Goal: Task Accomplishment & Management: Manage account settings

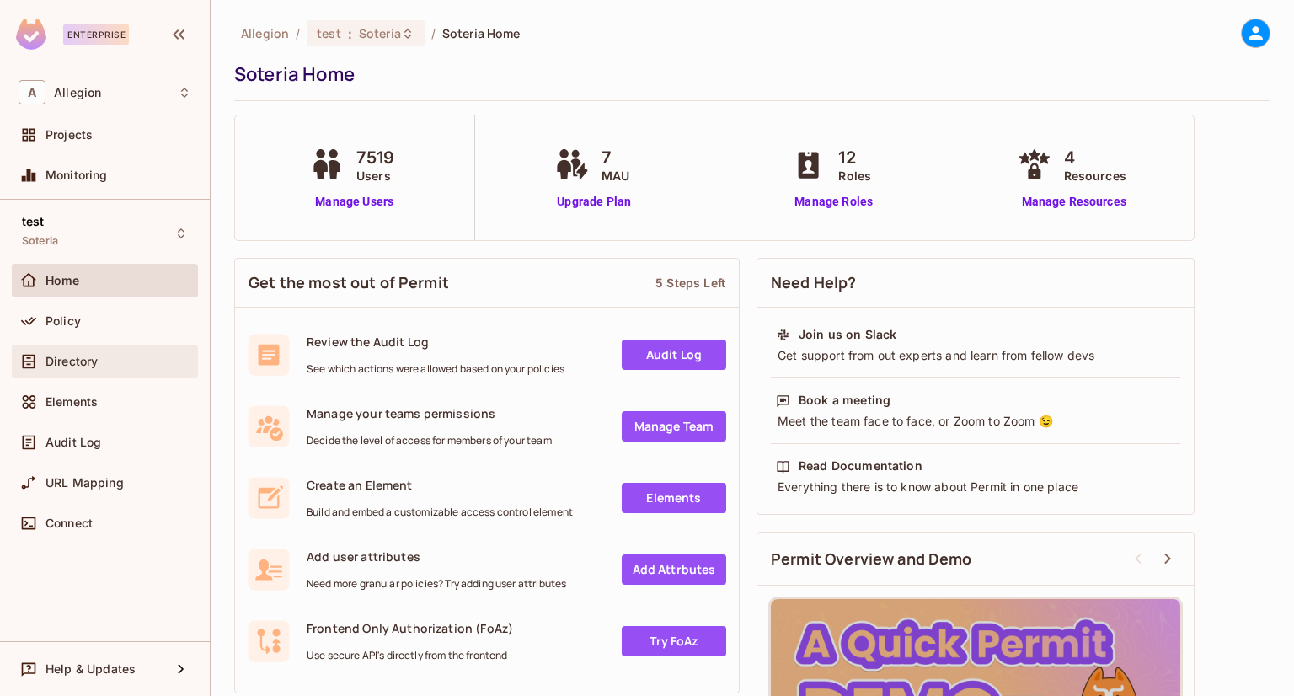
click at [81, 364] on span "Directory" at bounding box center [72, 361] width 52 height 13
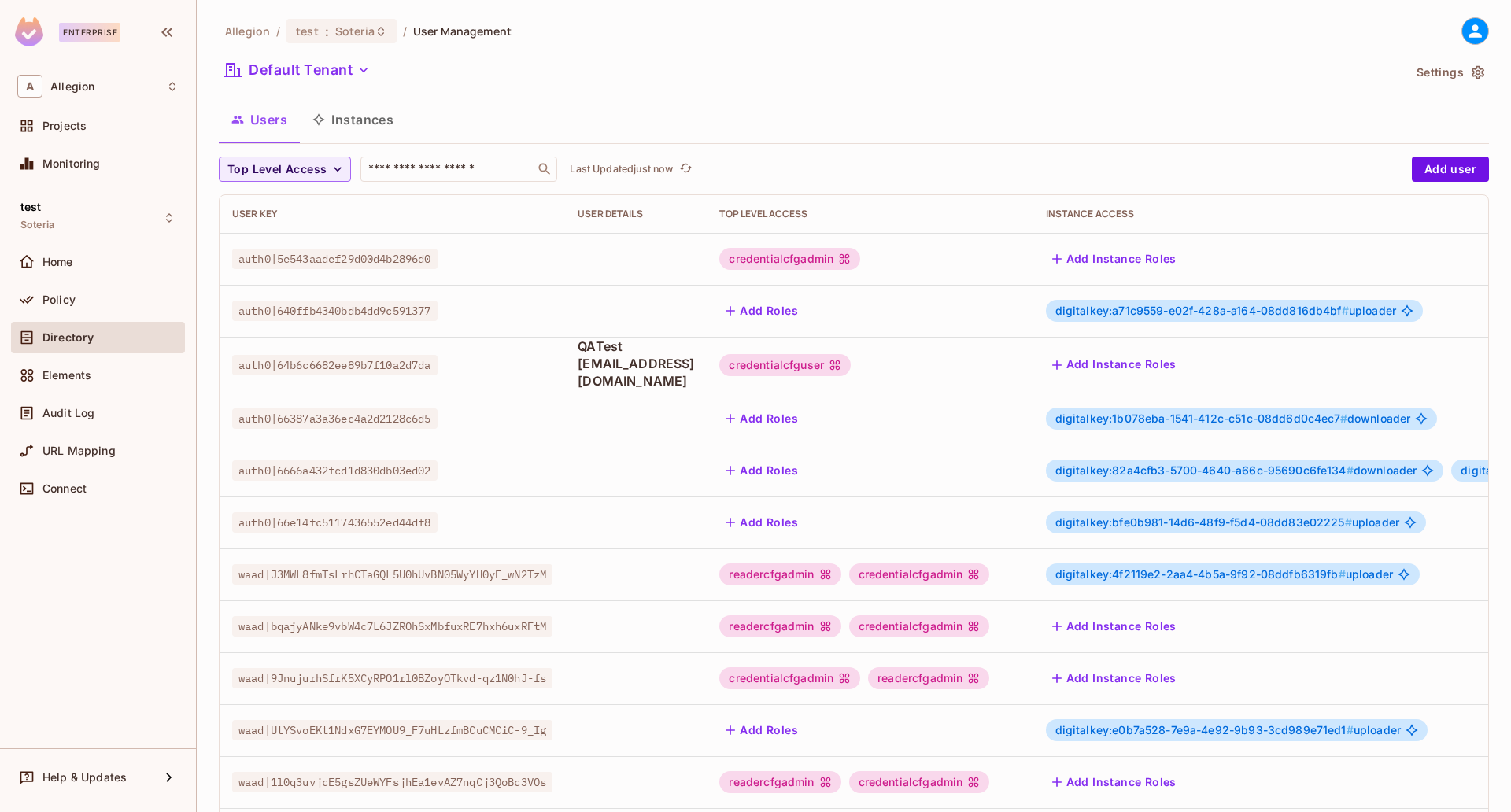
scroll to position [302, 0]
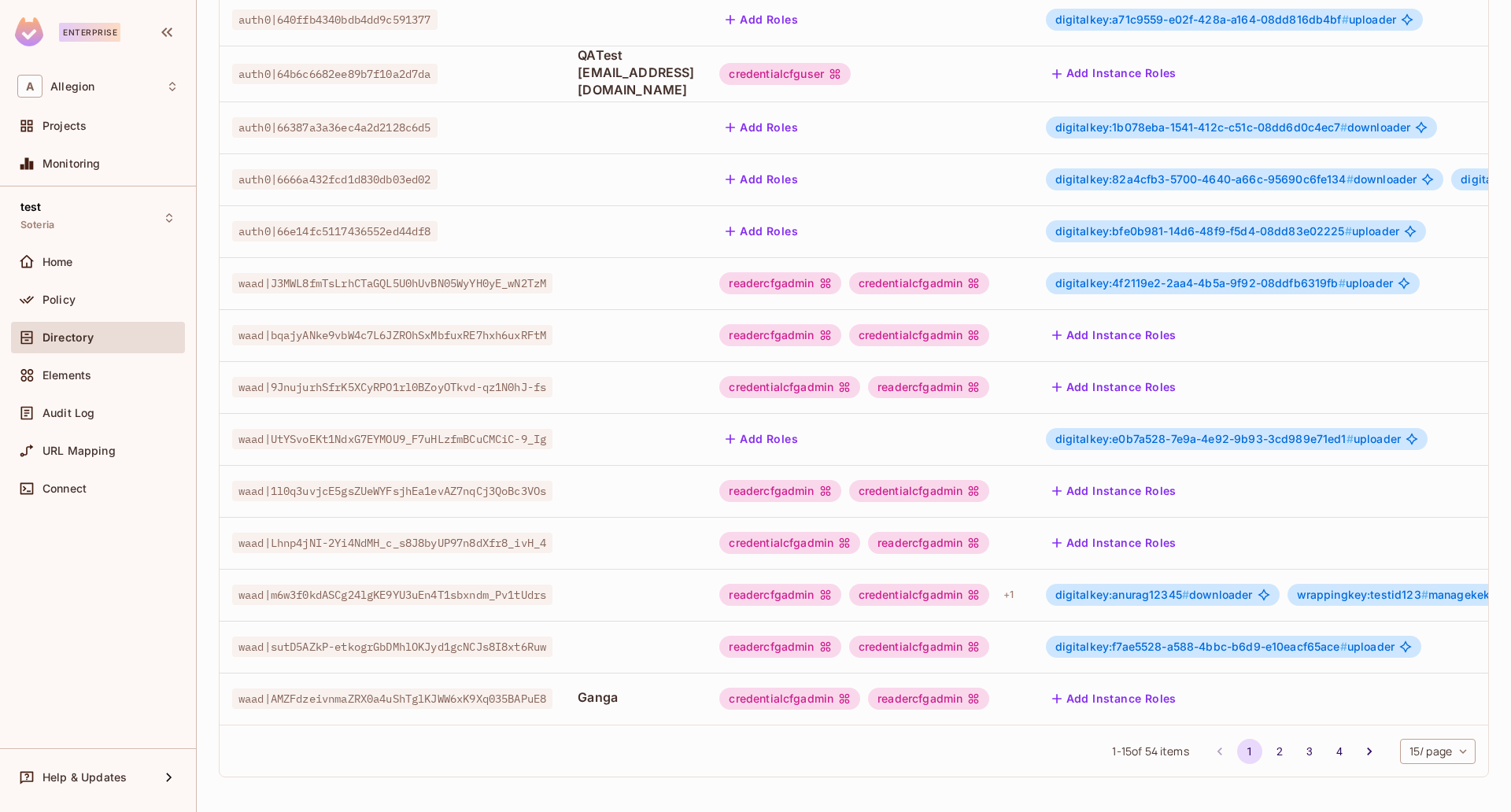
click at [1208, 649] on body "Enterprise A Allegion Projects Monitoring test Soteria Home Policy Directory El…" at bounding box center [756, 406] width 1511 height 812
click at [1208, 649] on li "50 / page" at bounding box center [1421, 743] width 78 height 33
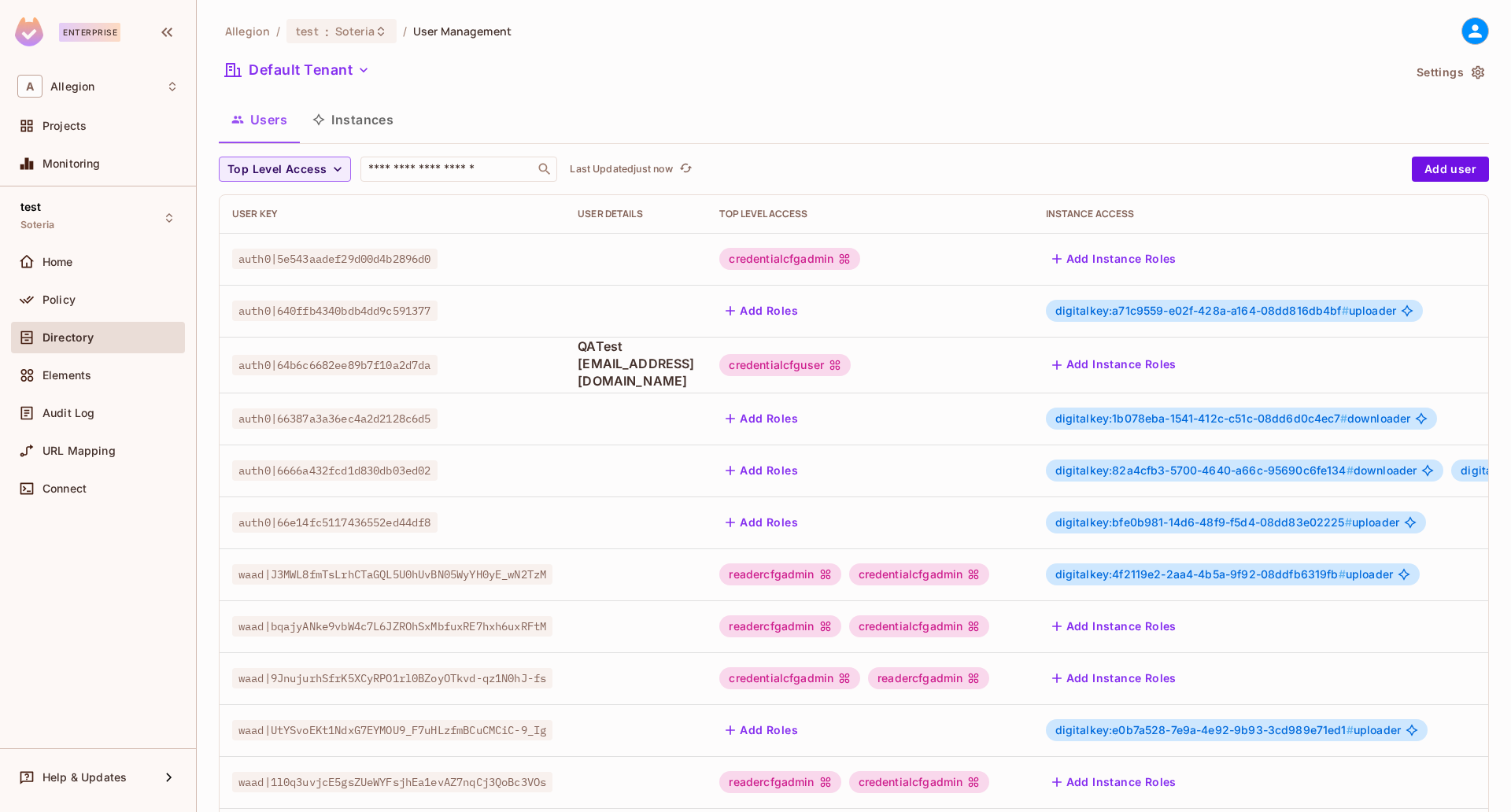
scroll to position [561, 0]
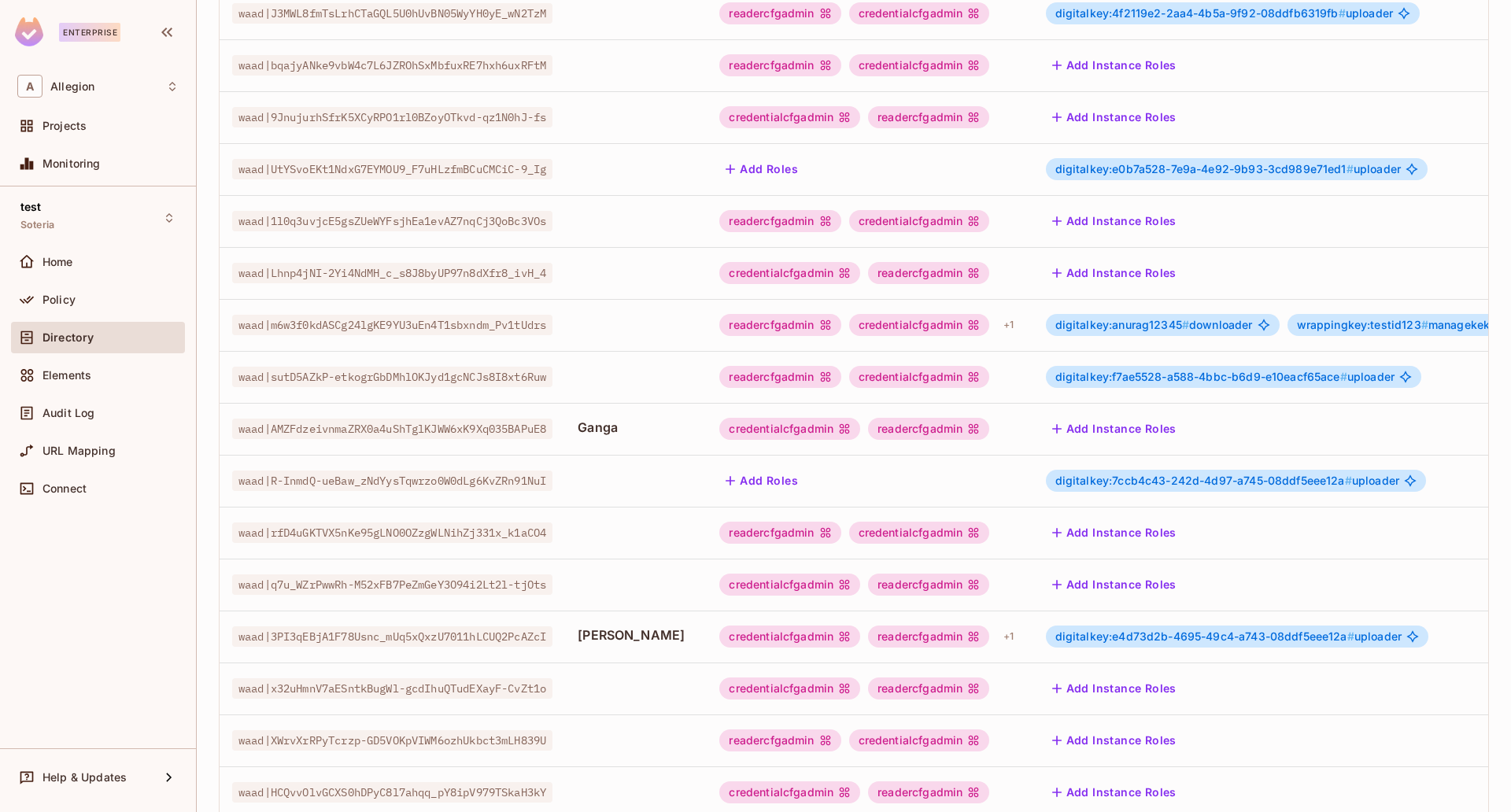
click at [1189, 629] on span "digitalkey:e4d73d2b-4695-49c4-a743-08ddf5eee12a #" at bounding box center [1205, 636] width 299 height 13
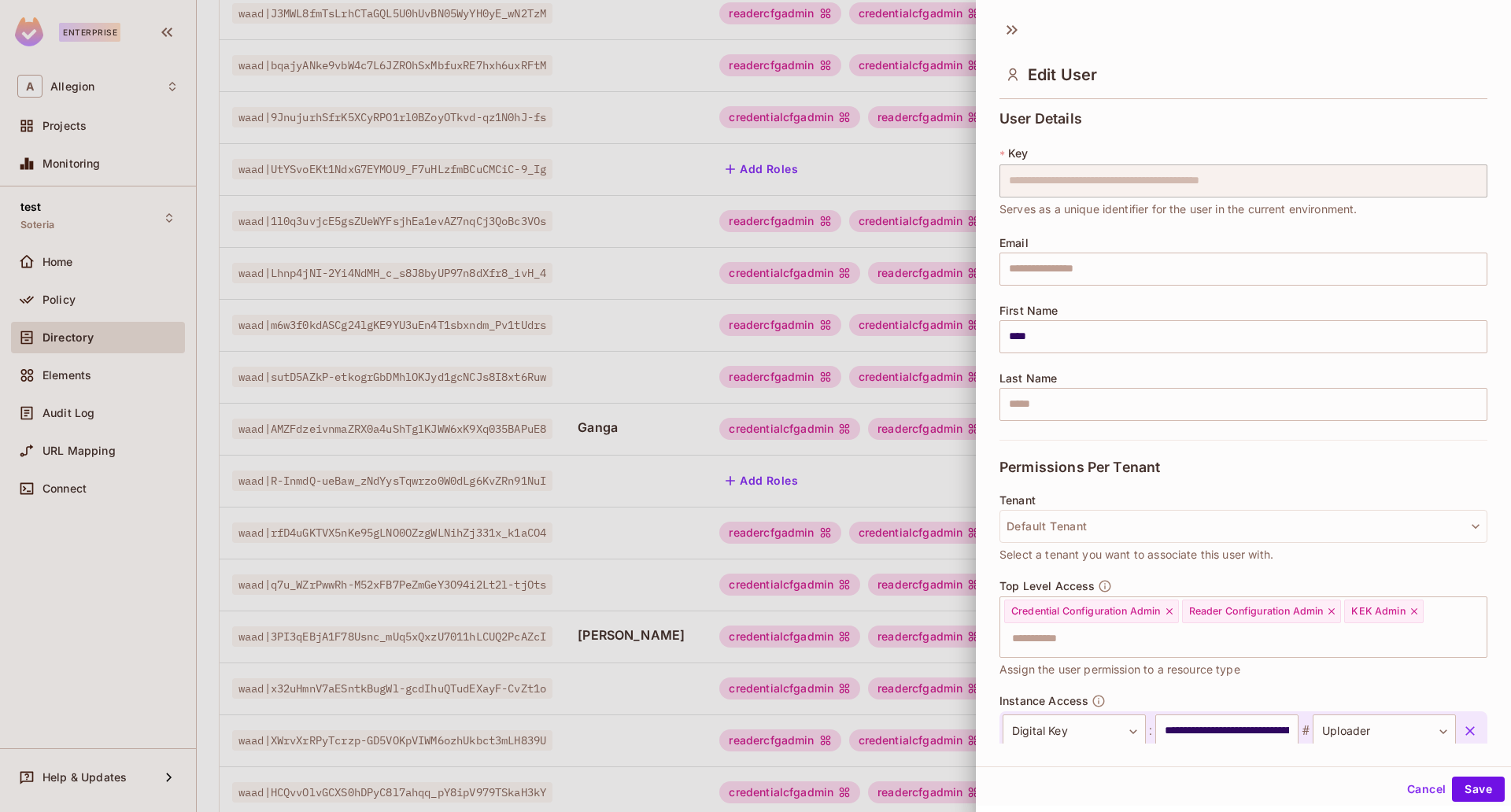
scroll to position [94, 0]
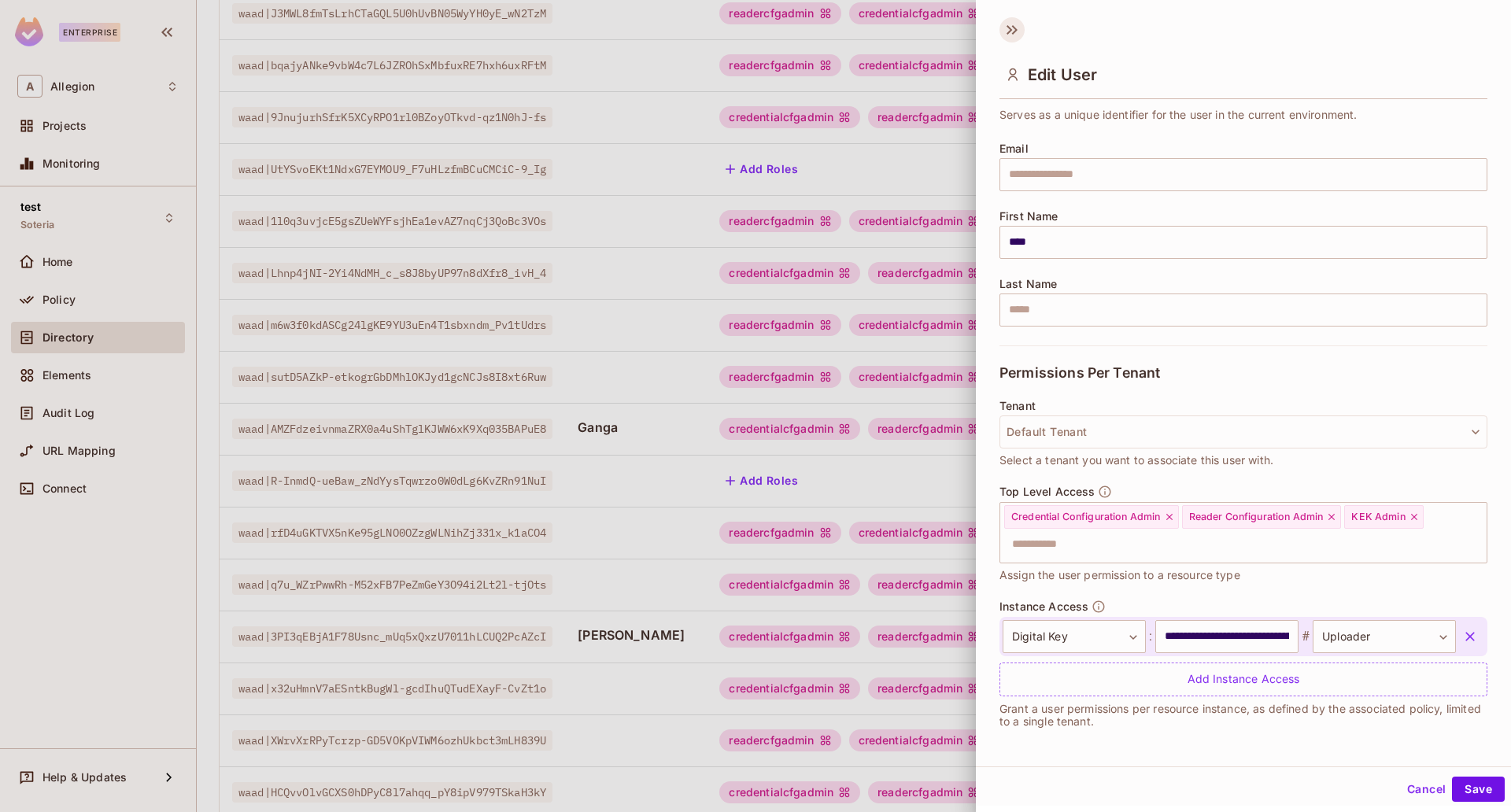
click at [1007, 29] on icon at bounding box center [1011, 30] width 25 height 25
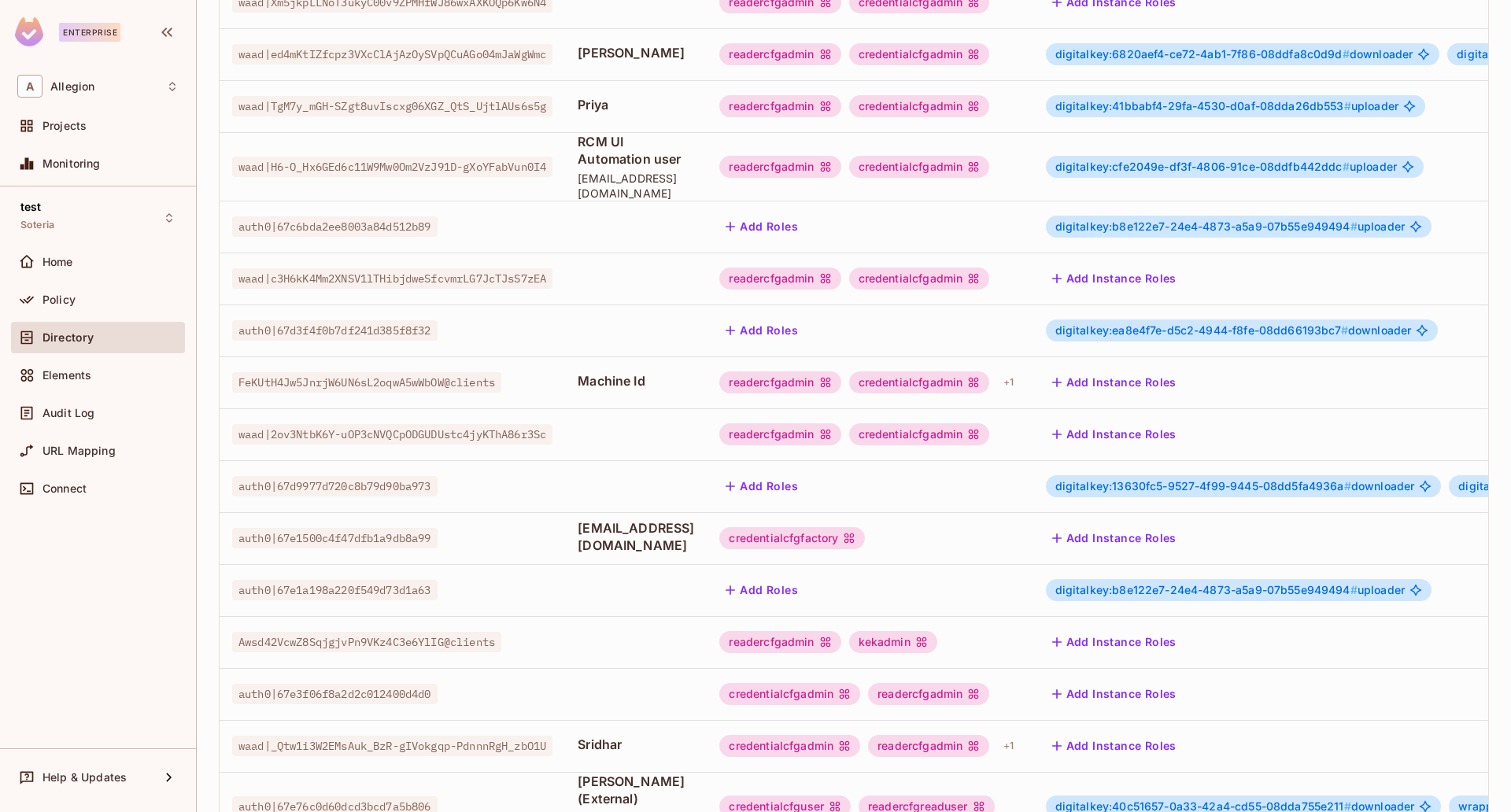
scroll to position [2119, 0]
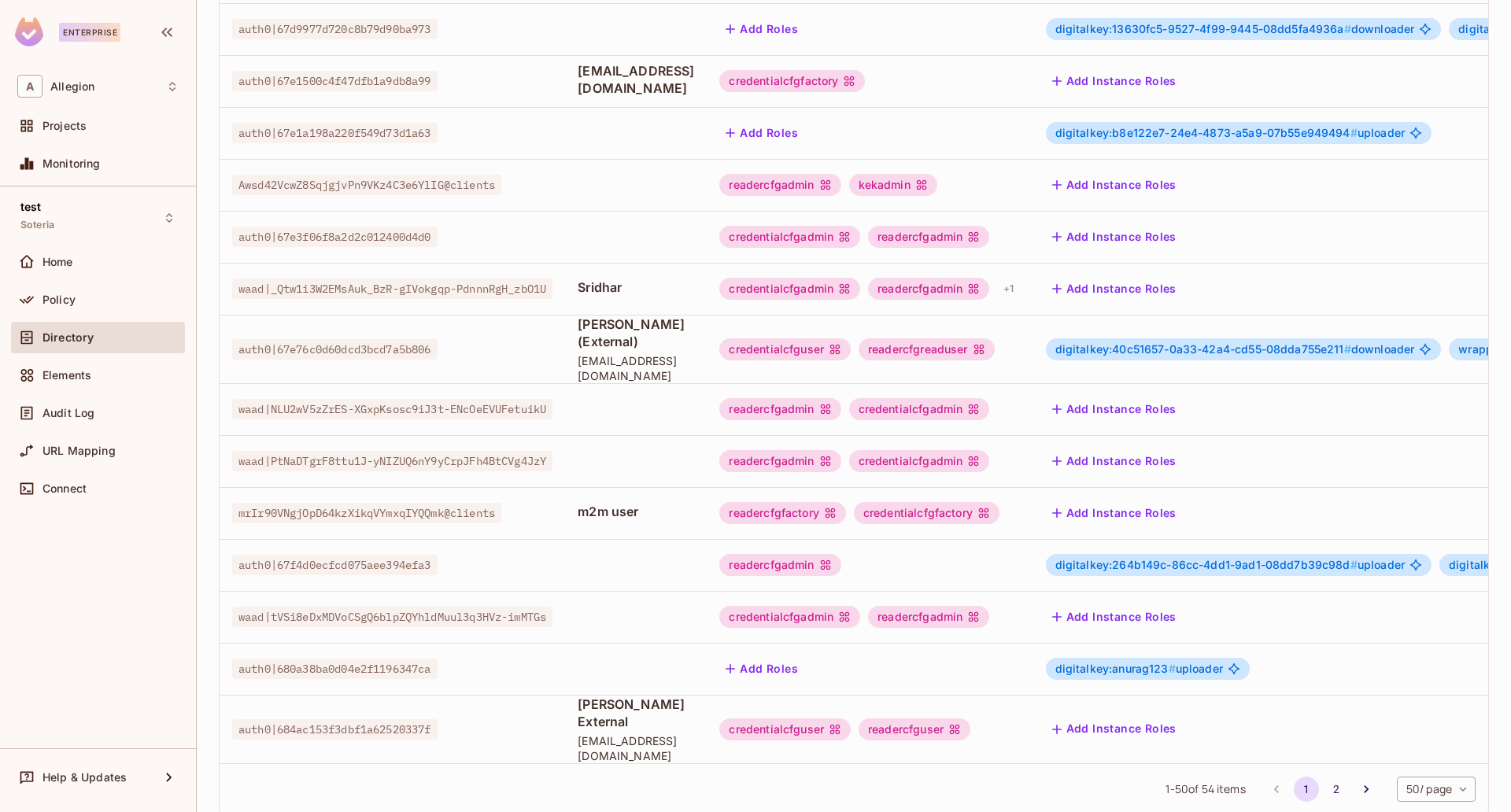
click at [1208, 649] on body "Enterprise A Allegion Projects Monitoring test Soteria Home Policy Directory El…" at bounding box center [756, 406] width 1511 height 812
click at [1208, 649] on li "100 / page" at bounding box center [1420, 776] width 82 height 33
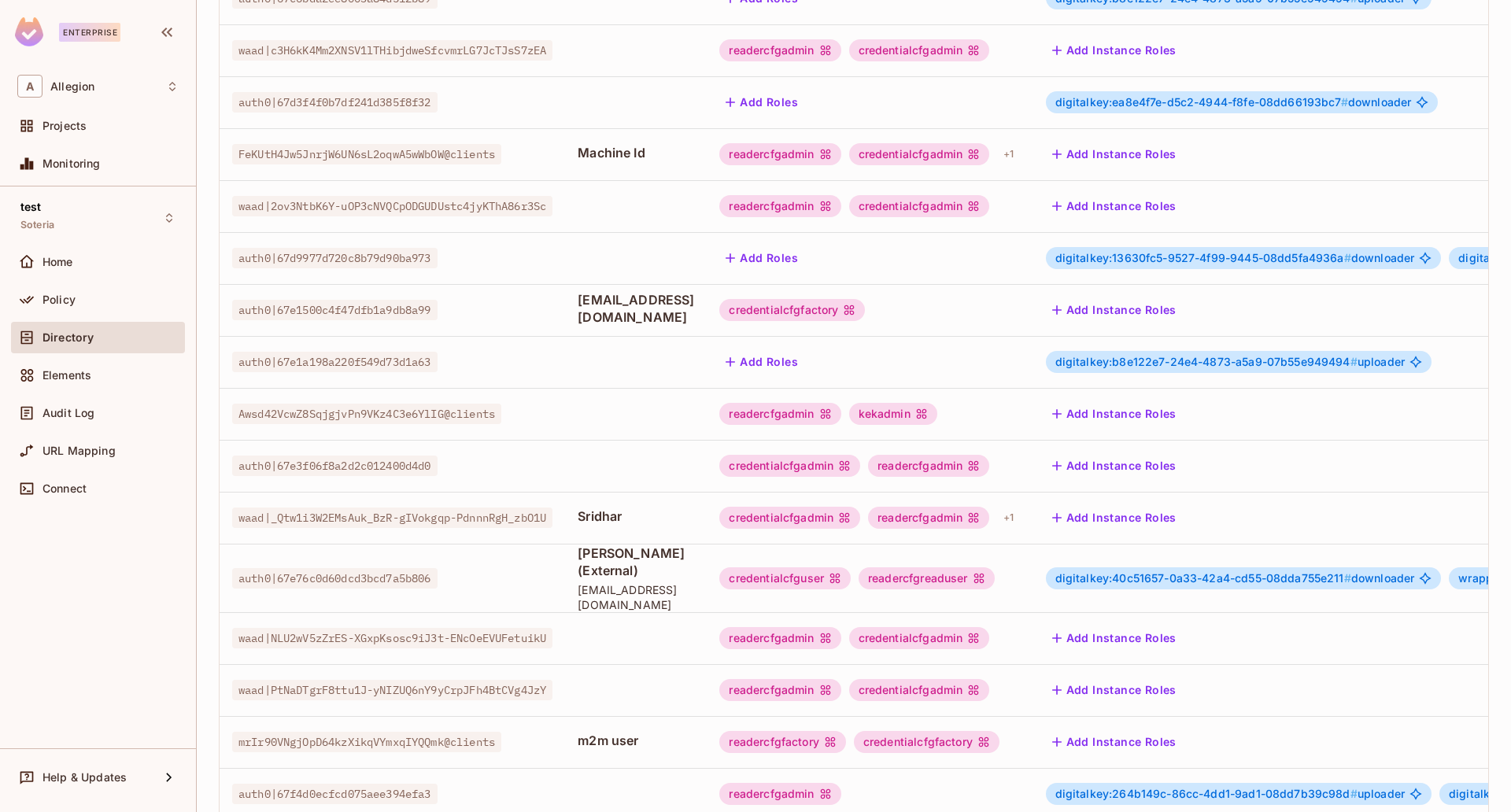
scroll to position [1918, 0]
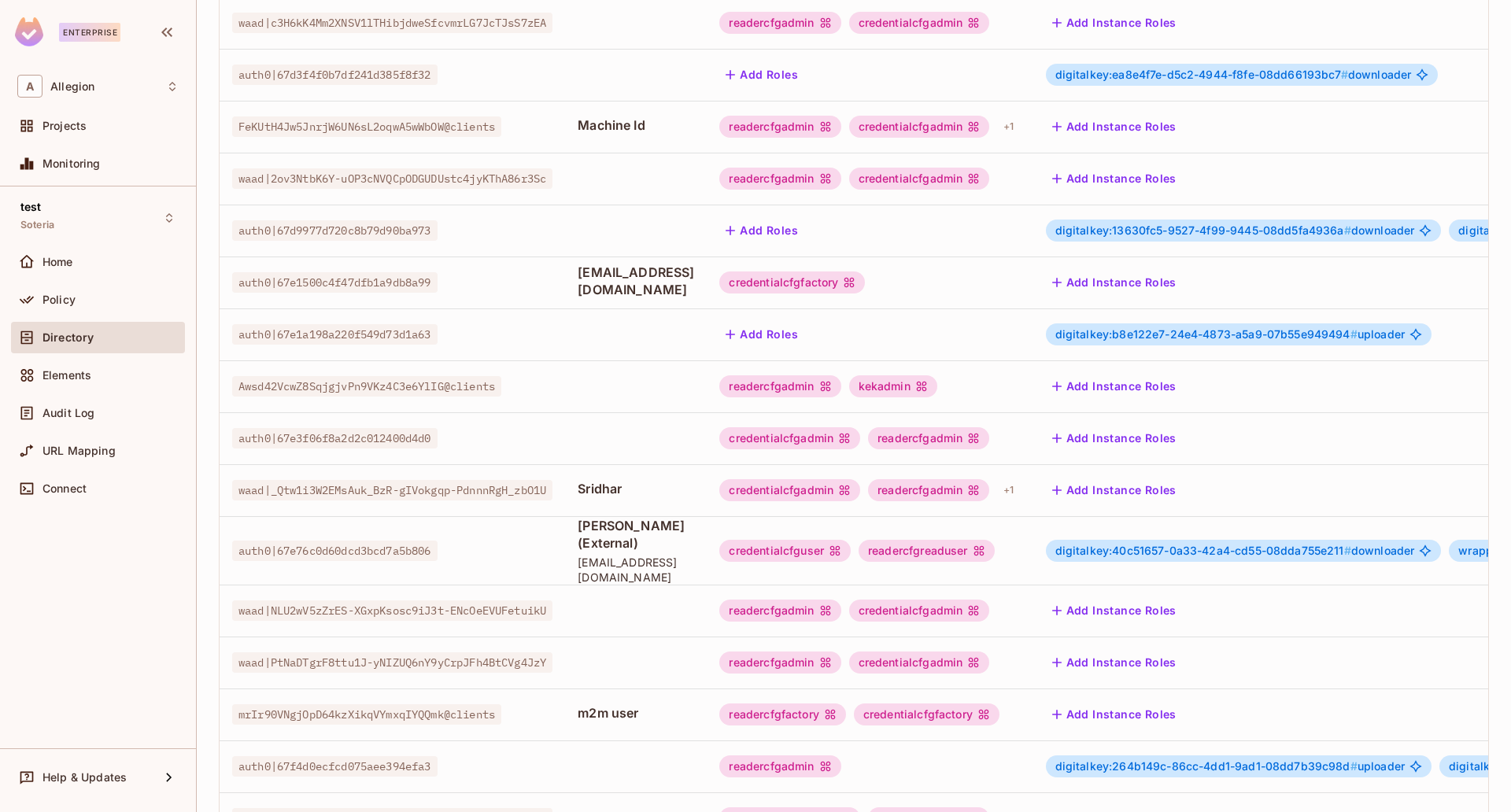
click at [1173, 543] on span "digitalkey:40c51657-0a33-42a4-cd55-08dda755e211 #" at bounding box center [1203, 550] width 296 height 13
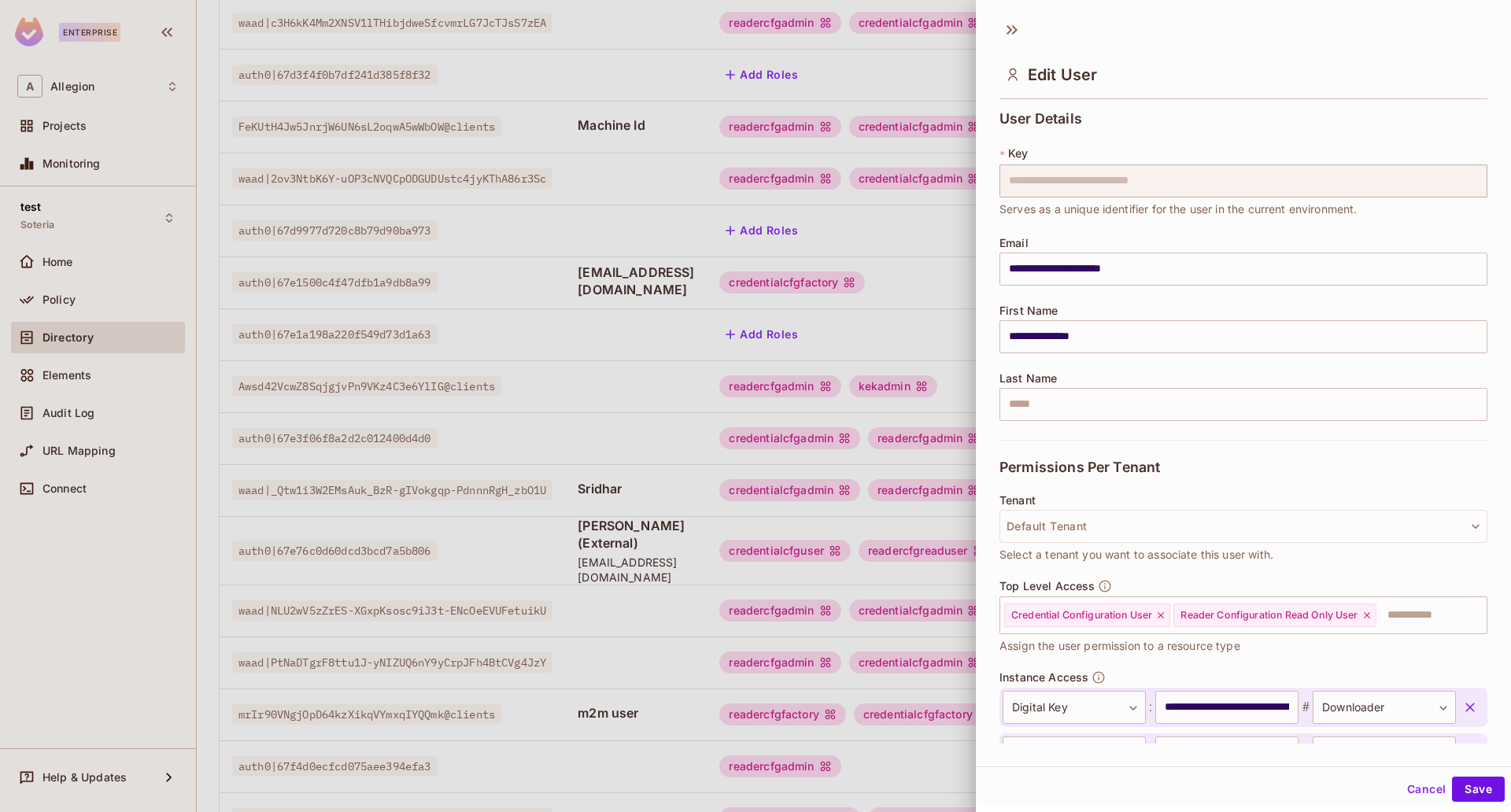
scroll to position [117, 0]
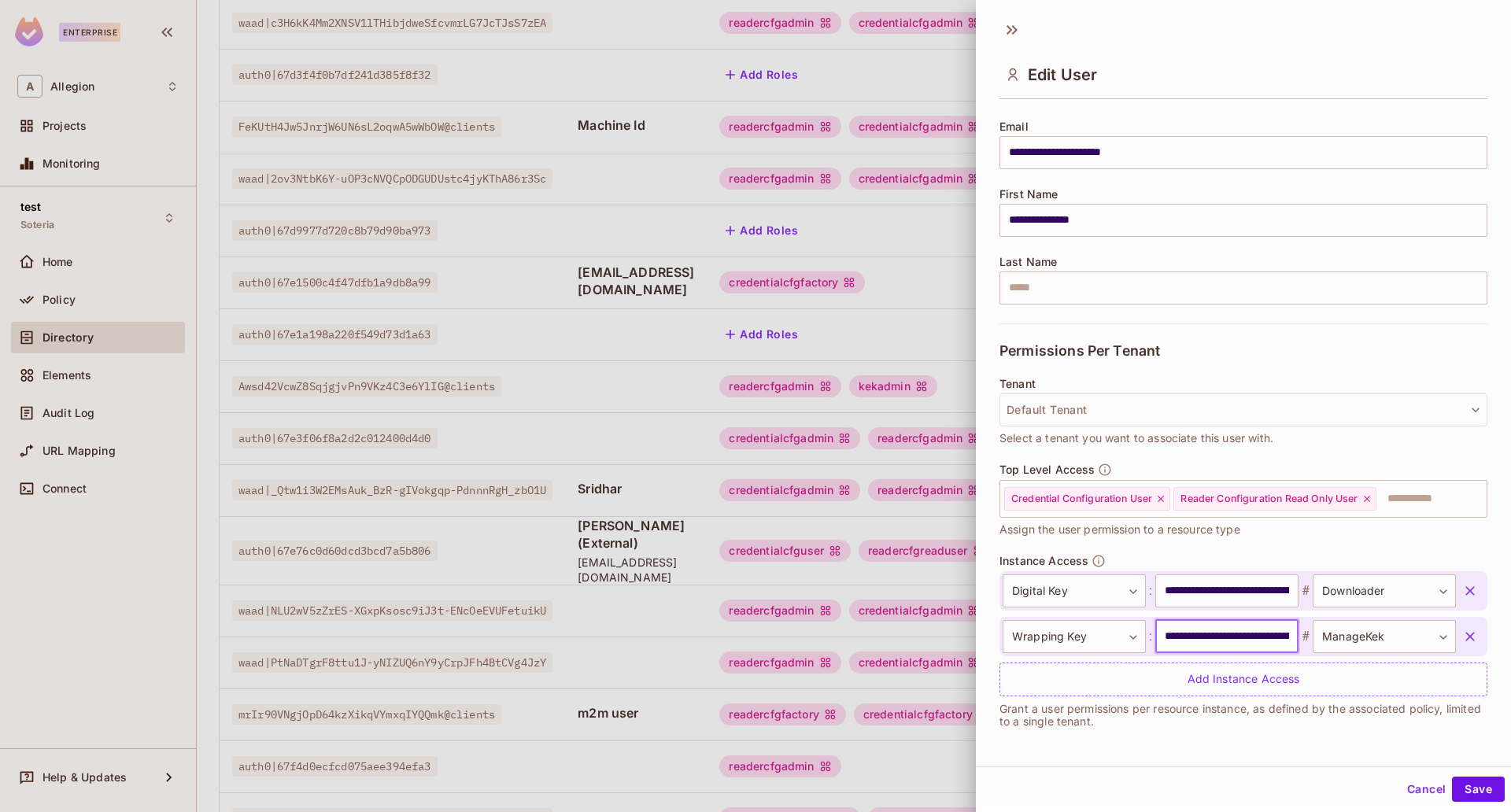
click at [1178, 639] on input "**********" at bounding box center [1226, 636] width 143 height 33
click at [1208, 641] on input "**********" at bounding box center [1226, 636] width 143 height 33
click at [1208, 639] on input "**********" at bounding box center [1226, 636] width 143 height 33
